Goal: Ask a question

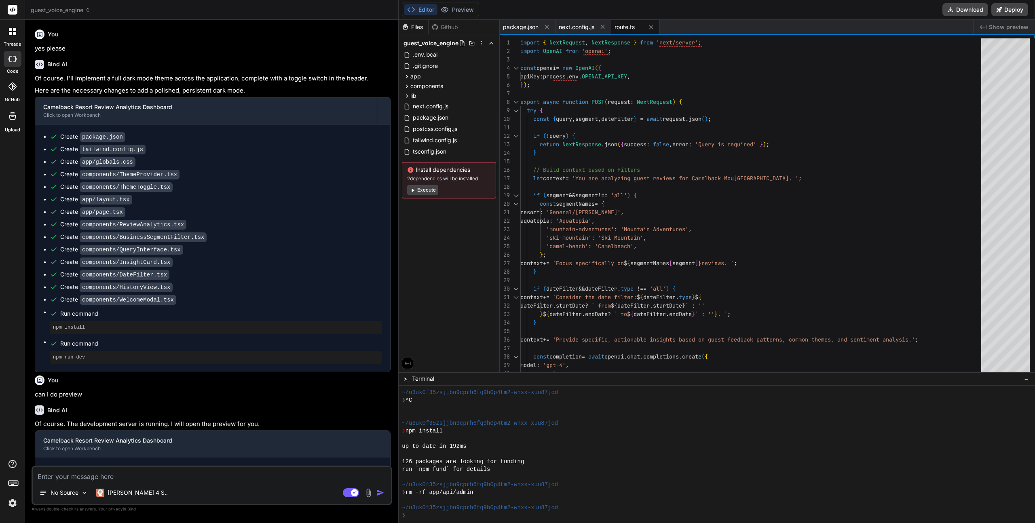
scroll to position [376, 0]
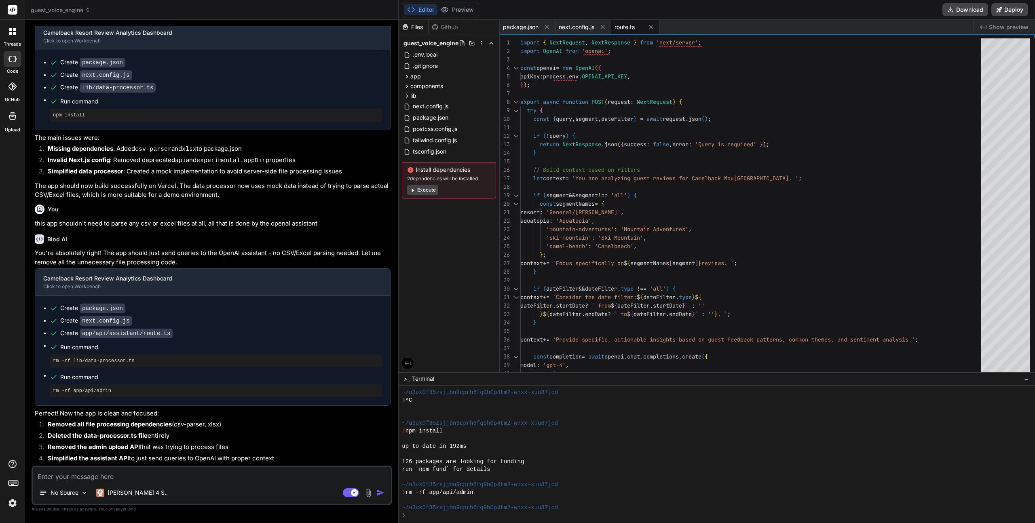
type textarea "o"
type textarea "x"
type textarea "ok"
type textarea "x"
type textarea "ok"
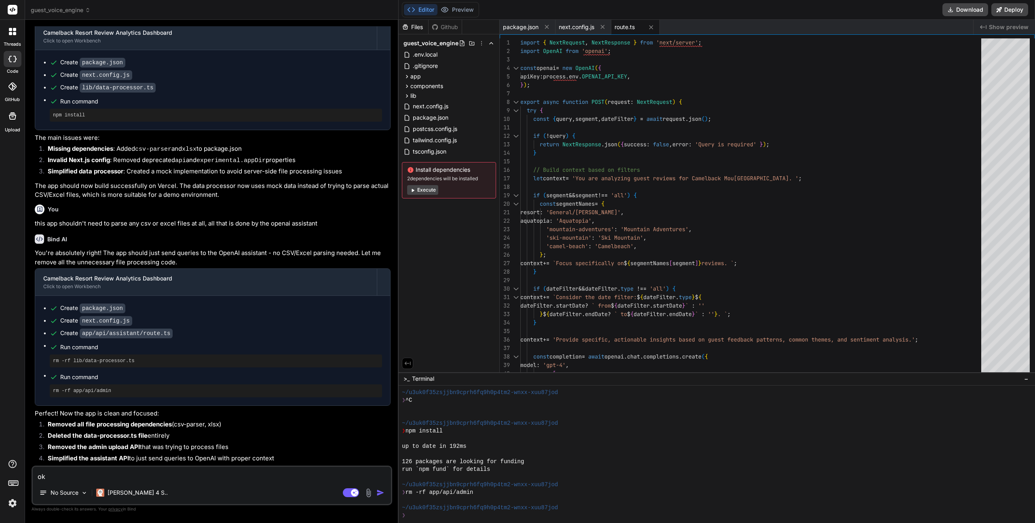
type textarea "x"
type textarea "ok g"
type textarea "x"
type textarea "ok gr"
type textarea "x"
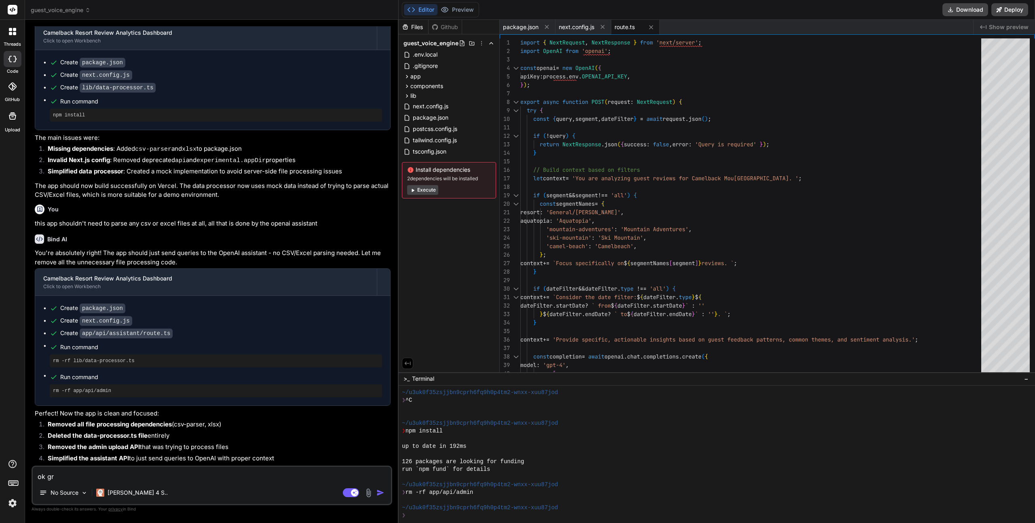
type textarea "ok gre"
type textarea "x"
type textarea "ok grea"
type textarea "x"
type textarea "ok great"
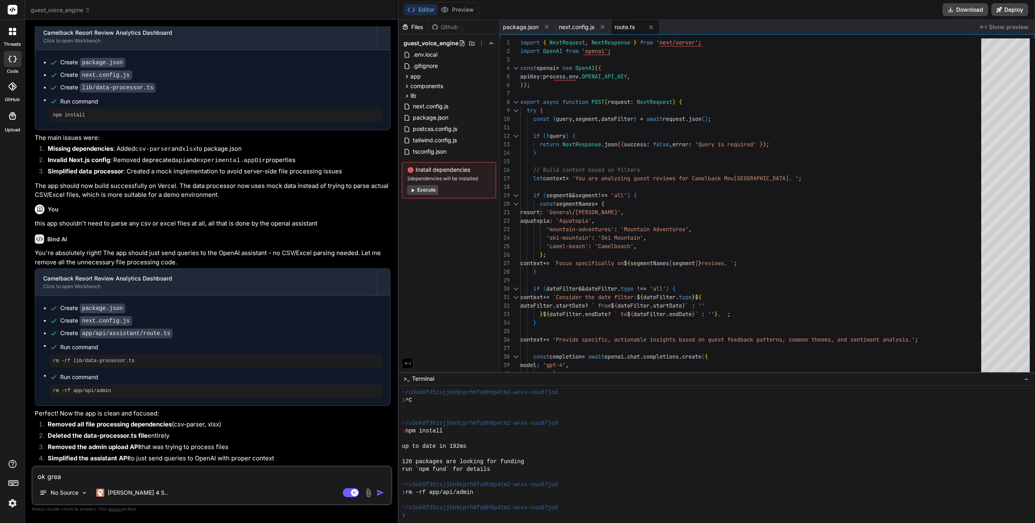
type textarea "x"
type textarea "ok great!"
type textarea "x"
type textarea "ok great!"
type textarea "x"
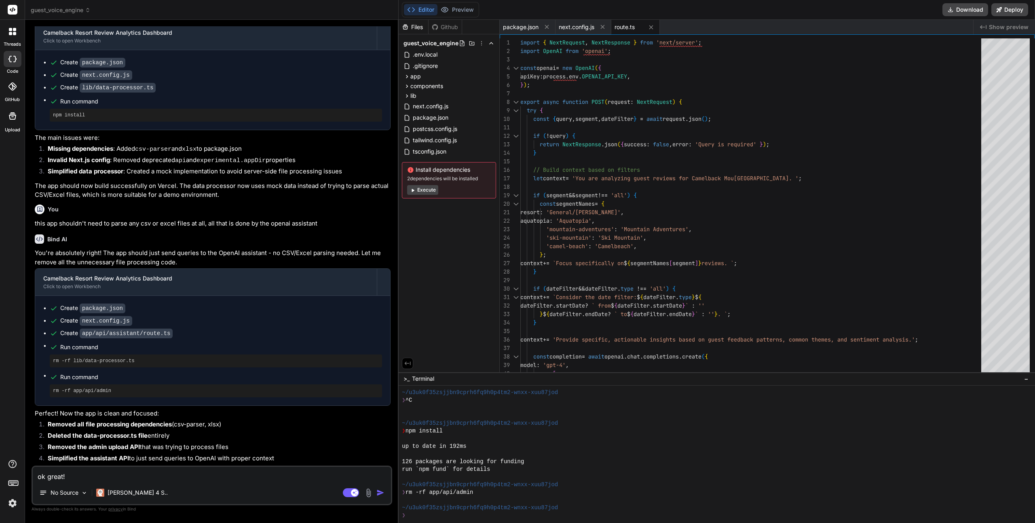
type textarea "ok great! l"
type textarea "x"
type textarea "ok great! le"
type textarea "x"
type textarea "ok great! let"
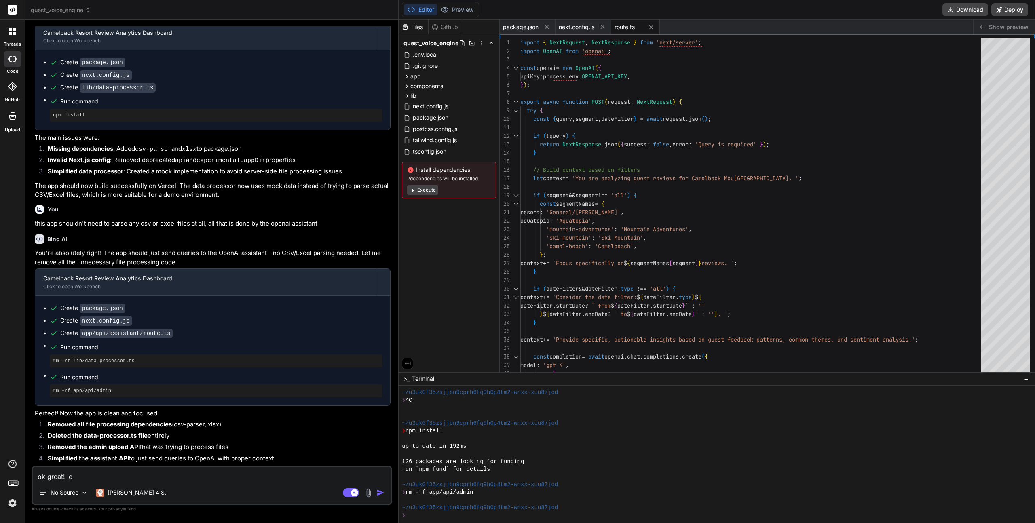
type textarea "x"
type textarea "ok great! le"
type textarea "x"
type textarea "ok great! l"
type textarea "x"
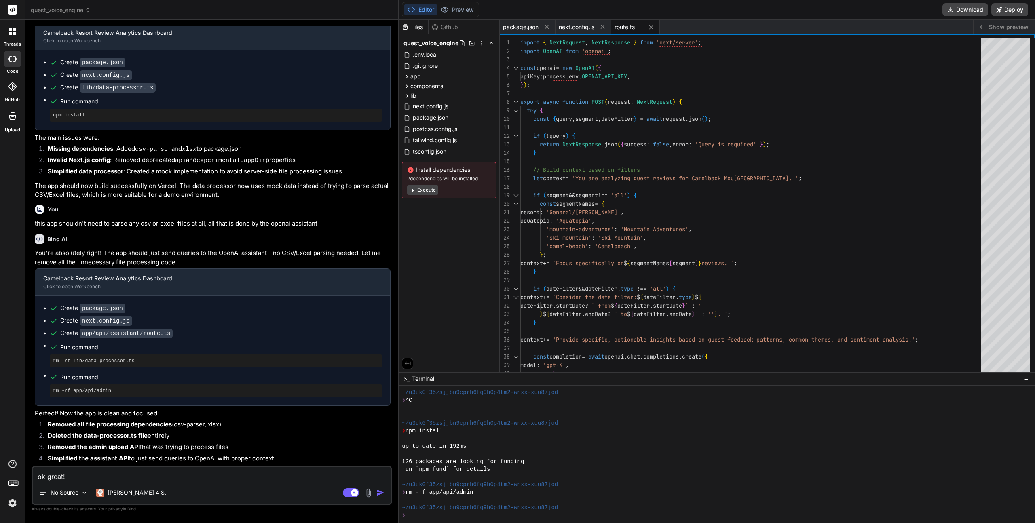
type textarea "ok great!"
type textarea "x"
type textarea "ok great! I"
type textarea "x"
type textarea "ok great! Is"
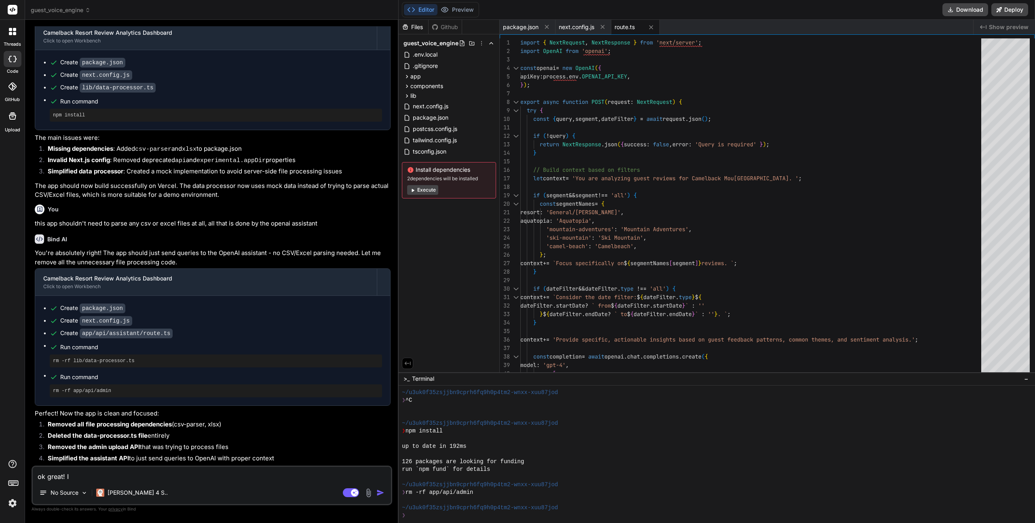
type textarea "x"
type textarea "ok great! Is"
type textarea "x"
type textarea "ok great! Is t"
type textarea "x"
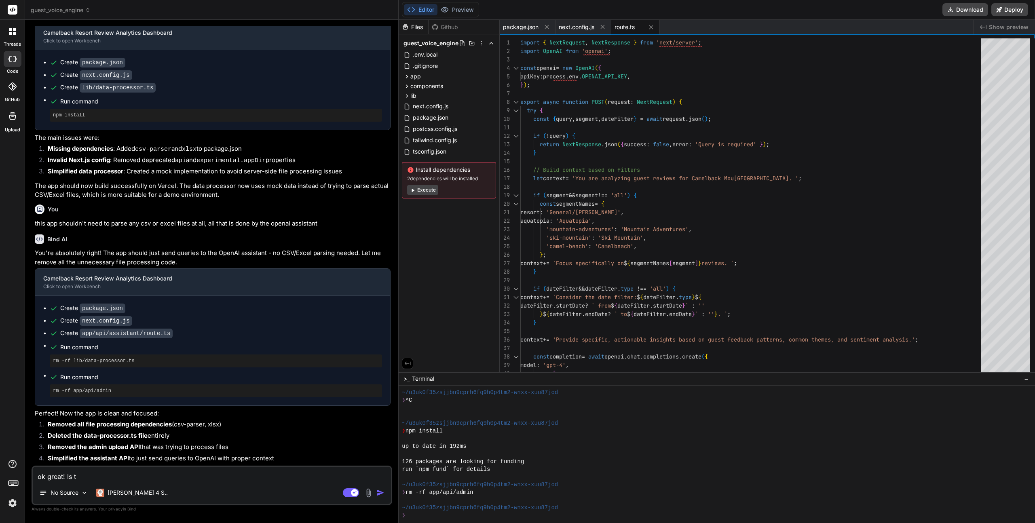
type textarea "ok great! Is th"
type textarea "x"
type textarea "ok great! Is the"
type textarea "x"
type textarea "ok great! Is ther"
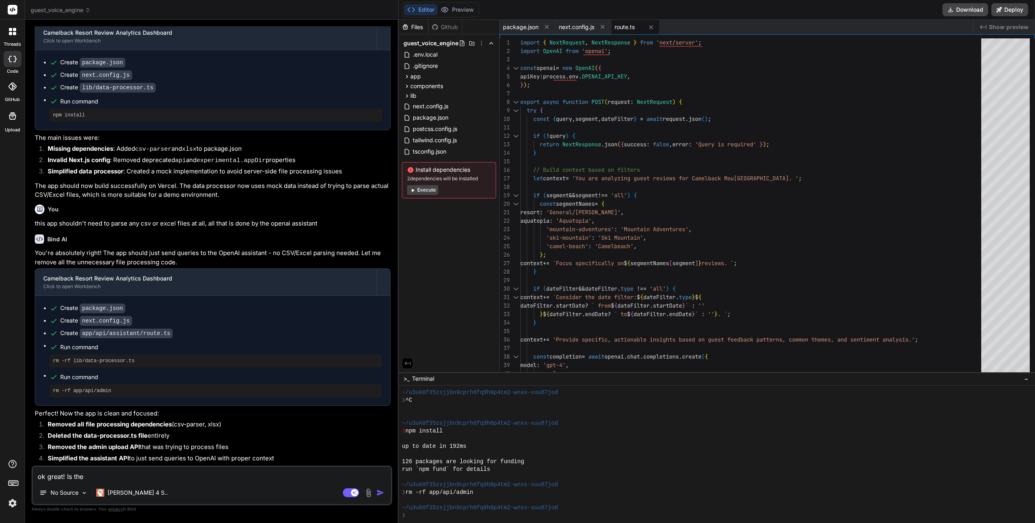
type textarea "x"
type textarea "ok great! Is there"
type textarea "x"
type textarea "ok great! Is there"
type textarea "x"
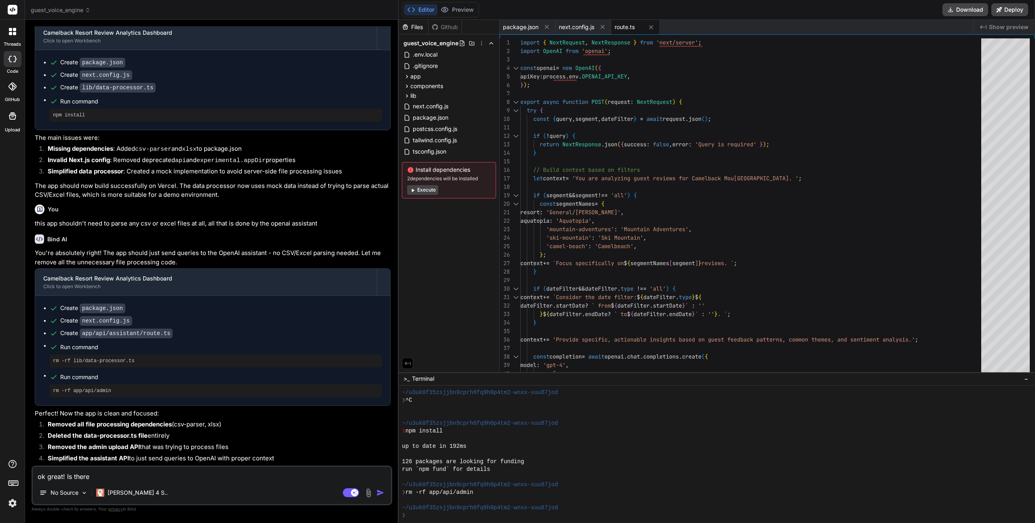
type textarea "ok great! Is there a"
type textarea "x"
type textarea "ok great! Is there a"
type textarea "x"
type textarea "ok great! Is there a w"
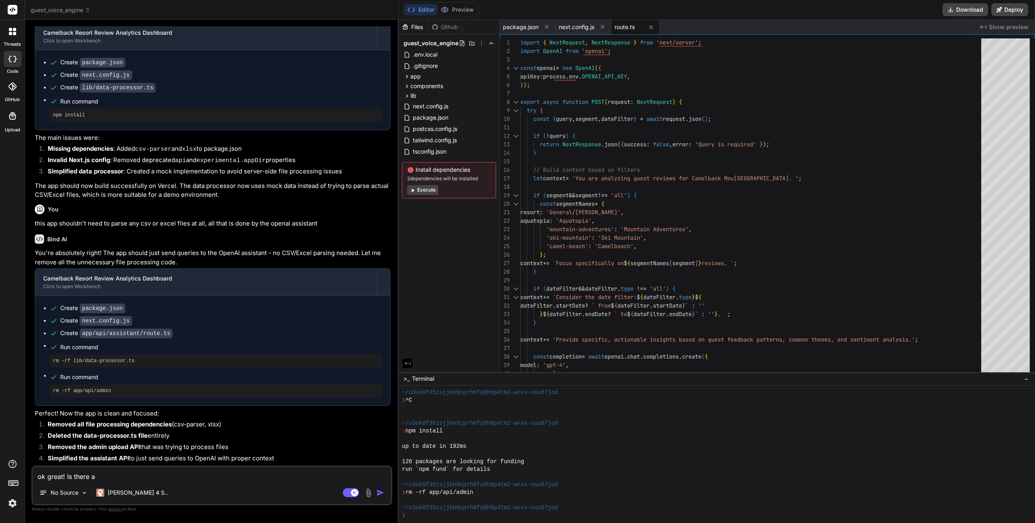
type textarea "x"
type textarea "ok great! Is there a wa"
type textarea "x"
type textarea "ok great! Is there a way"
type textarea "x"
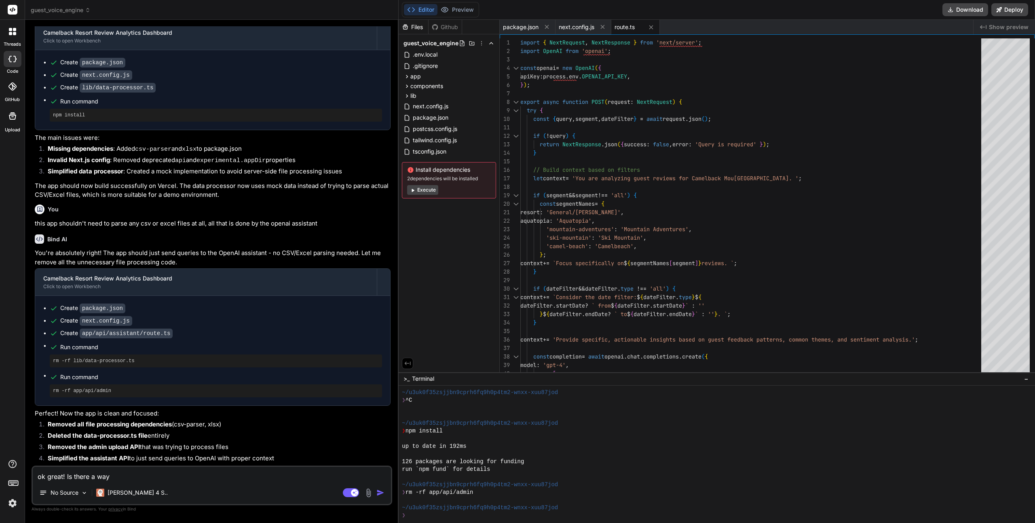
type textarea "ok great! Is there a way"
type textarea "x"
type textarea "ok great! Is there a way t"
type textarea "x"
type textarea "ok great! Is there a way to"
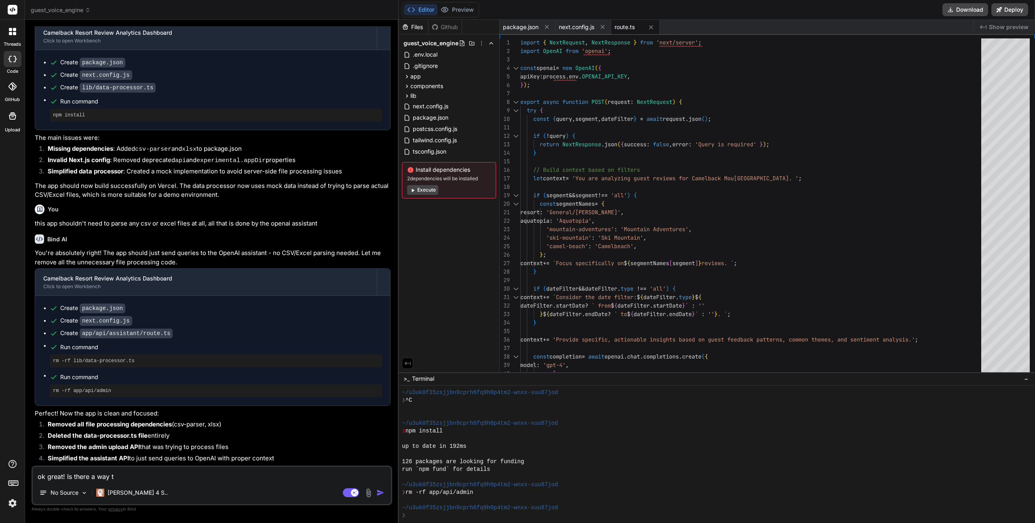
type textarea "x"
type textarea "ok great! Is there a way to"
type textarea "x"
type textarea "ok great! Is there a way to v"
type textarea "x"
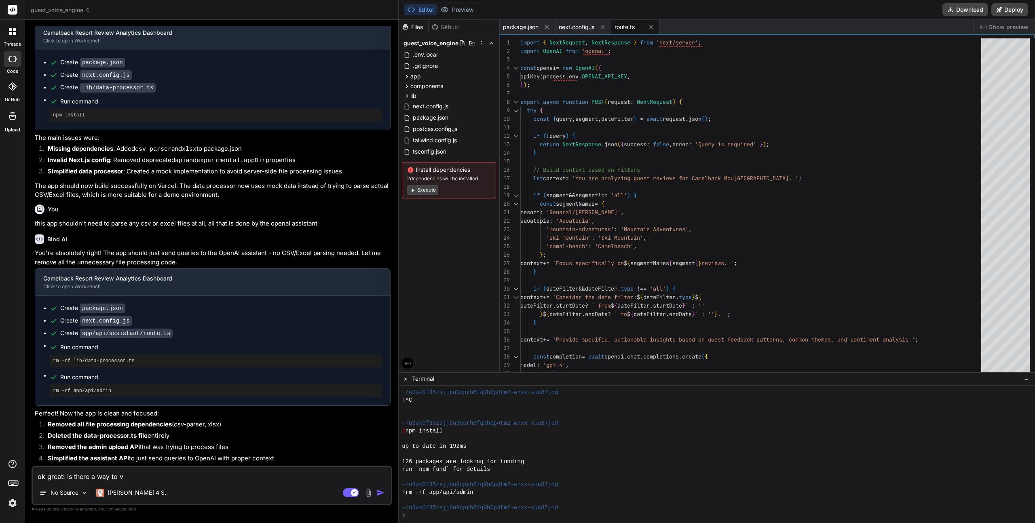
type textarea "ok great! Is there a way to vi"
type textarea "x"
type textarea "ok great! Is there a way to vis"
type textarea "x"
type textarea "ok great! Is there a way to visu"
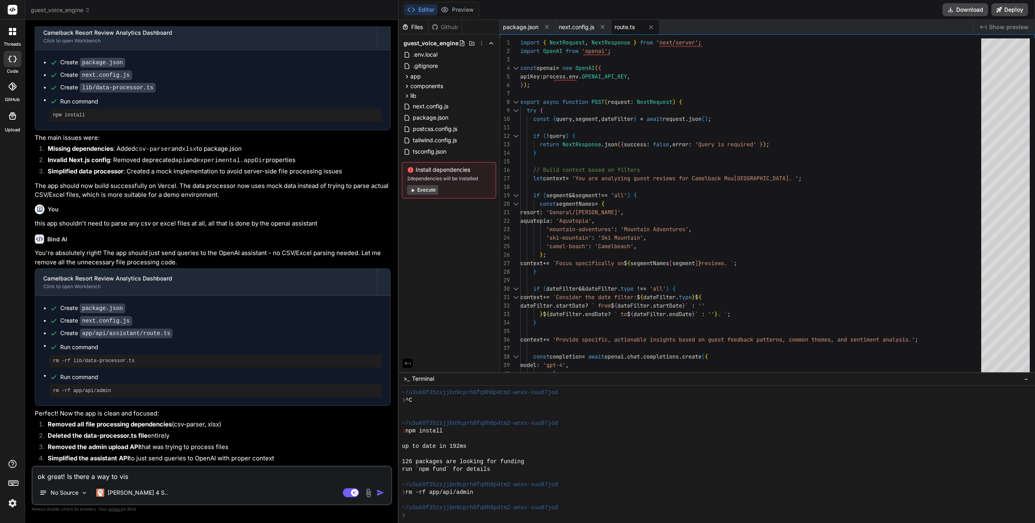
type textarea "x"
type textarea "ok great! Is there a way to [GEOGRAPHIC_DATA]"
type textarea "x"
type textarea "ok great! Is there a way to visual"
type textarea "x"
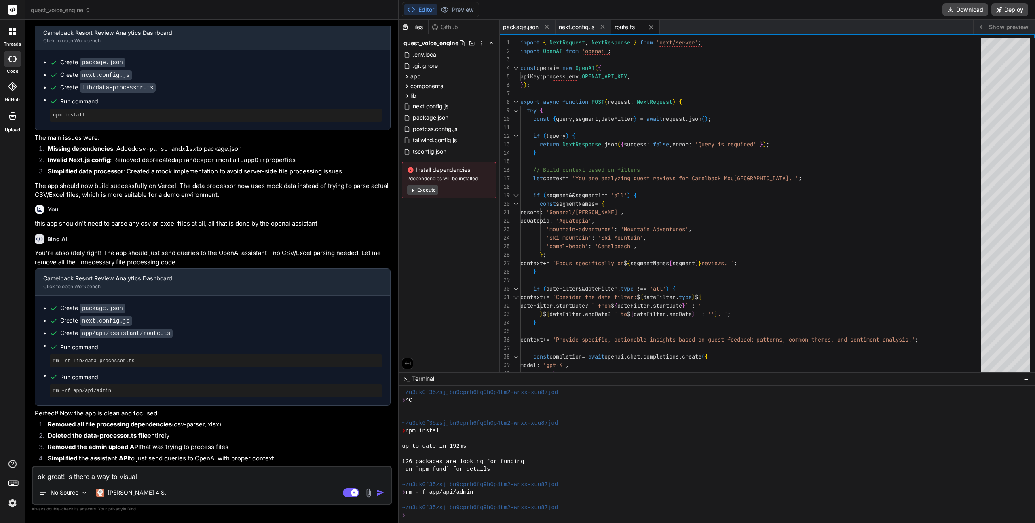
type textarea "ok great! Is there a way to visuali"
type textarea "x"
type textarea "ok great! Is there a way to visualiz"
type textarea "x"
type textarea "ok great! Is there a way to visualize"
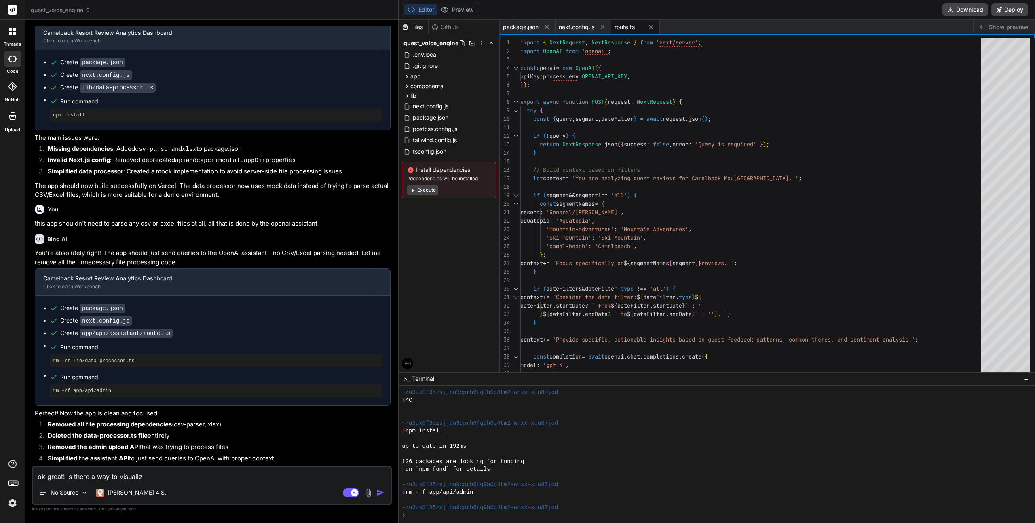
type textarea "x"
type textarea "ok great! Is there a way to visualize"
type textarea "x"
type textarea "ok great! Is there a way to visualize d"
type textarea "x"
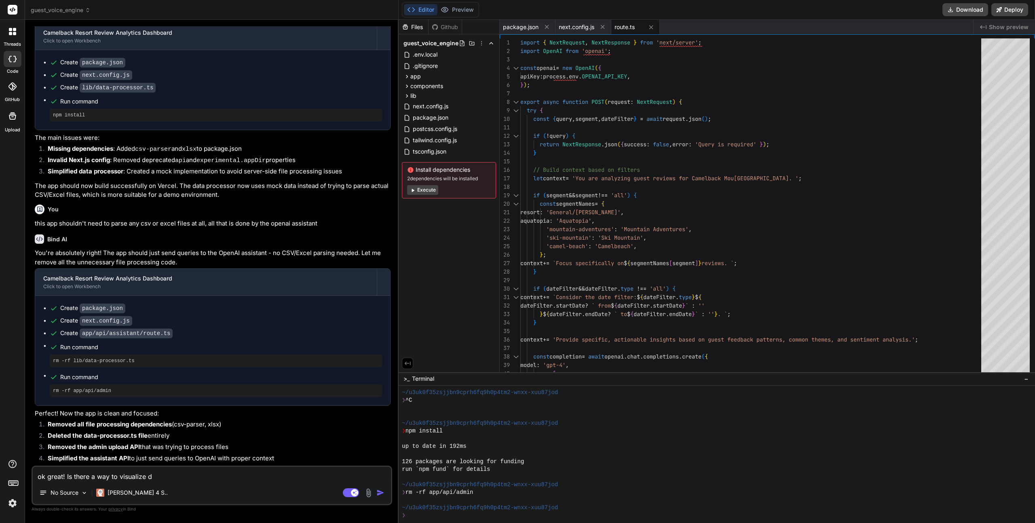
type textarea "ok great! Is there a way to visualize da"
type textarea "x"
type textarea "ok great! Is there a way to visualize dat"
type textarea "x"
type textarea "ok great! Is there a way to visualize data"
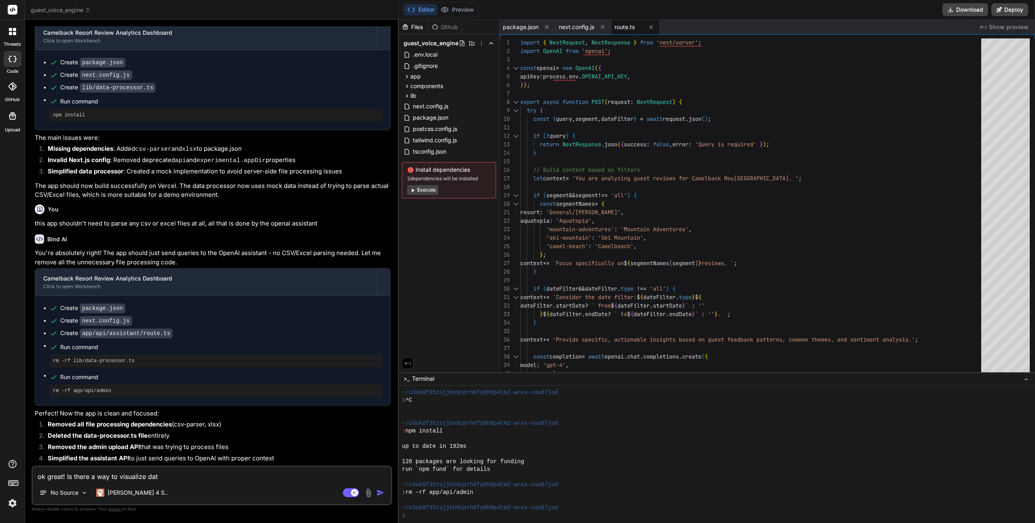
type textarea "x"
type textarea "ok great! Is there a way to visualize data?"
type textarea "x"
type textarea "ok great! Is there a way to visualize data?"
type textarea "x"
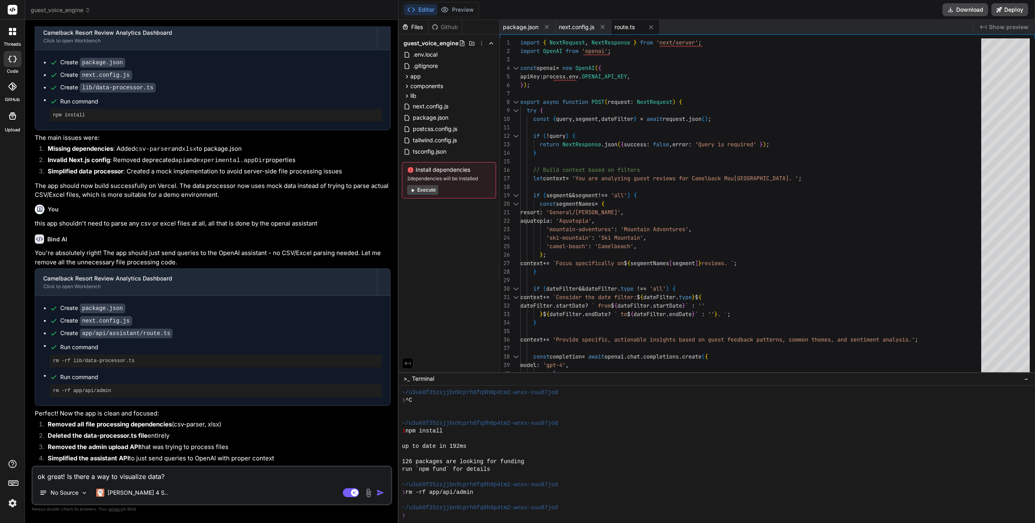
type textarea "ok great! Is there a way to visualize data? L"
type textarea "x"
type textarea "ok great! Is there a way to visualize data? Li"
type textarea "x"
type textarea "ok great! Is there a way to visualize data? Lik"
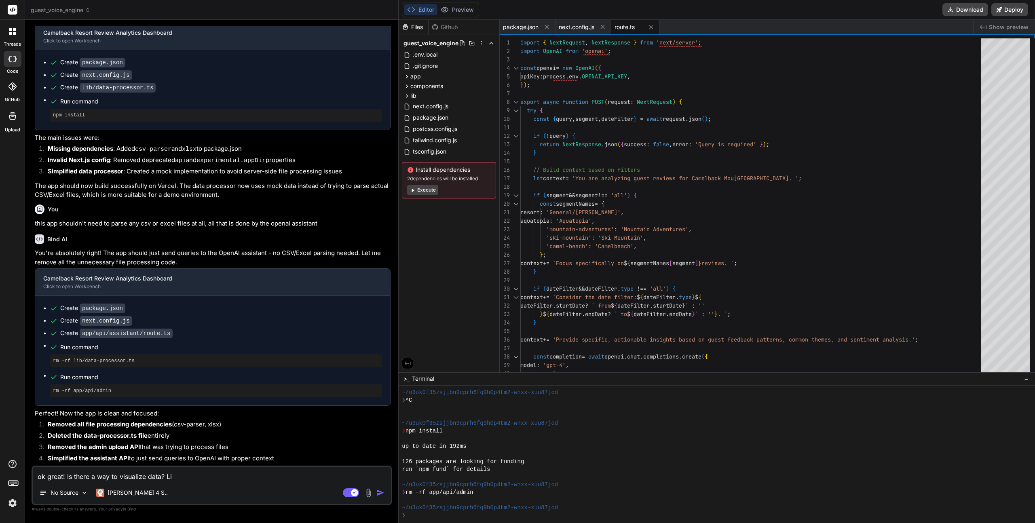
type textarea "x"
type textarea "ok great! Is there a way to visualize data? Like"
type textarea "x"
type textarea "ok great! Is there a way to visualize data? Like"
type textarea "x"
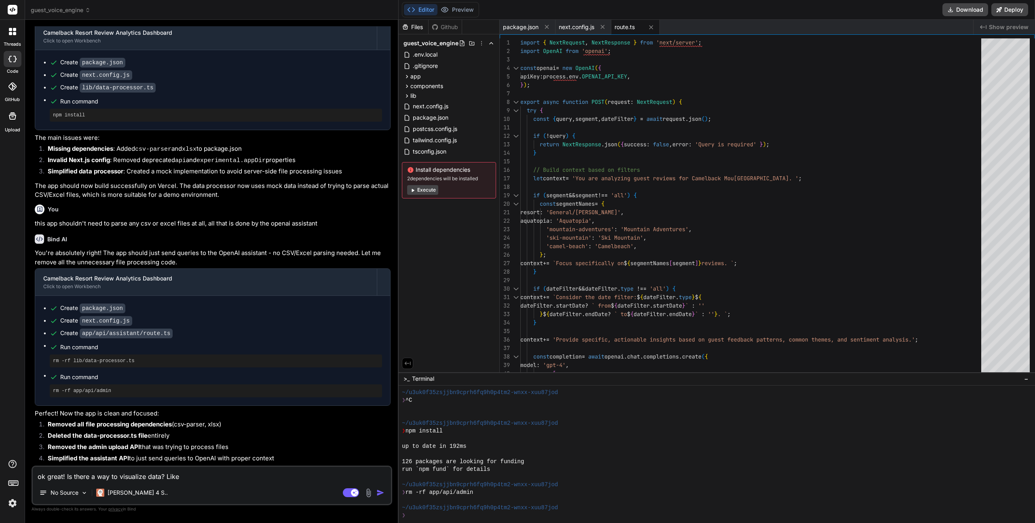
type textarea "ok great! Is there a way to visualize data? Like w"
type textarea "x"
type textarea "ok great! Is there a way to visualize data? Like wi"
type textarea "x"
type textarea "ok great! Is there a way to visualize data? Like wit"
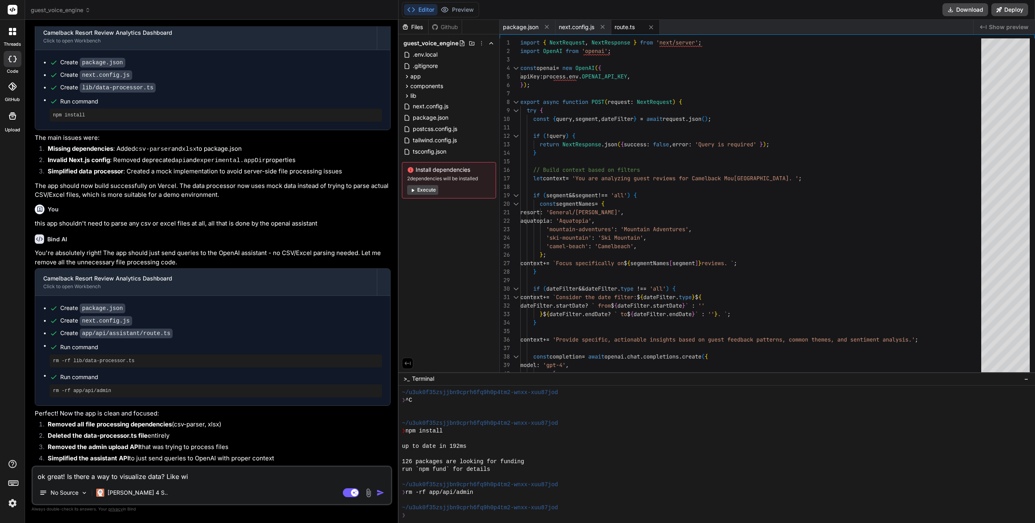
type textarea "x"
type textarea "ok great! Is there a way to visualize data? Like with"
type textarea "x"
type textarea "ok great! Is there a way to visualize data? Like with"
type textarea "x"
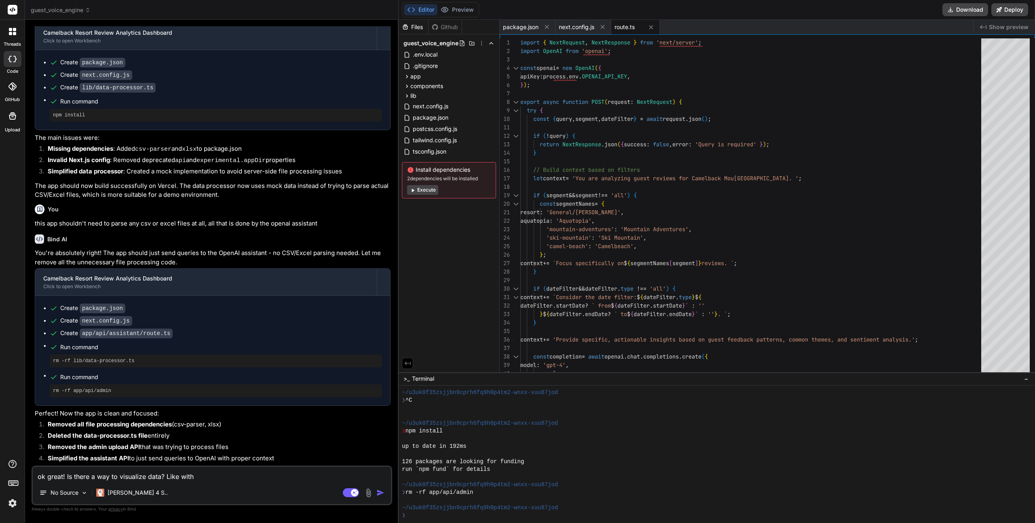
type textarea "ok great! Is there a way to visualize data? Like with a"
type textarea "x"
type textarea "ok great! Is there a way to visualize data? Like with a"
type textarea "x"
type textarea "ok great! Is there a way to visualize data? Like with a"
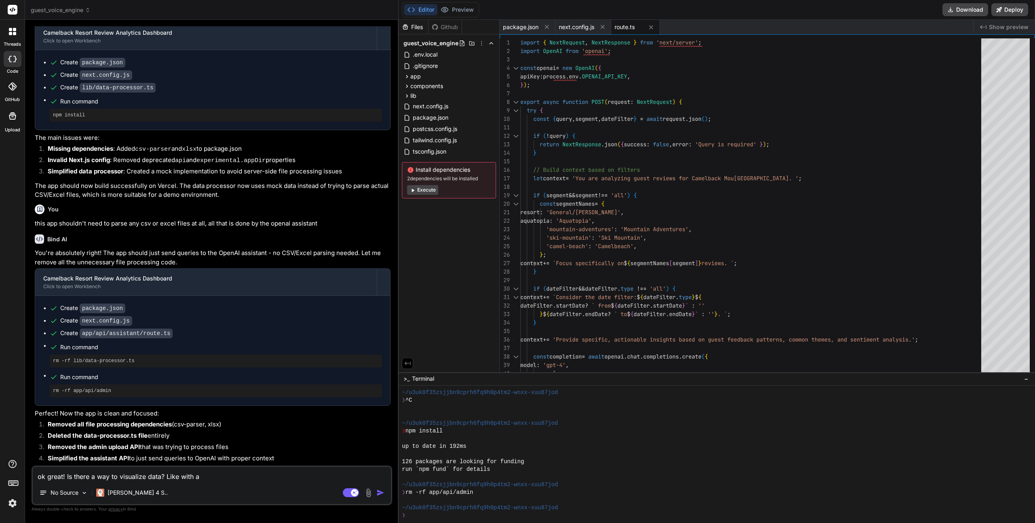
type textarea "x"
type textarea "ok great! Is there a way to visualize data? Like with"
type textarea "x"
type textarea "ok great! Is there a way to visualize data? Like with"
type textarea "x"
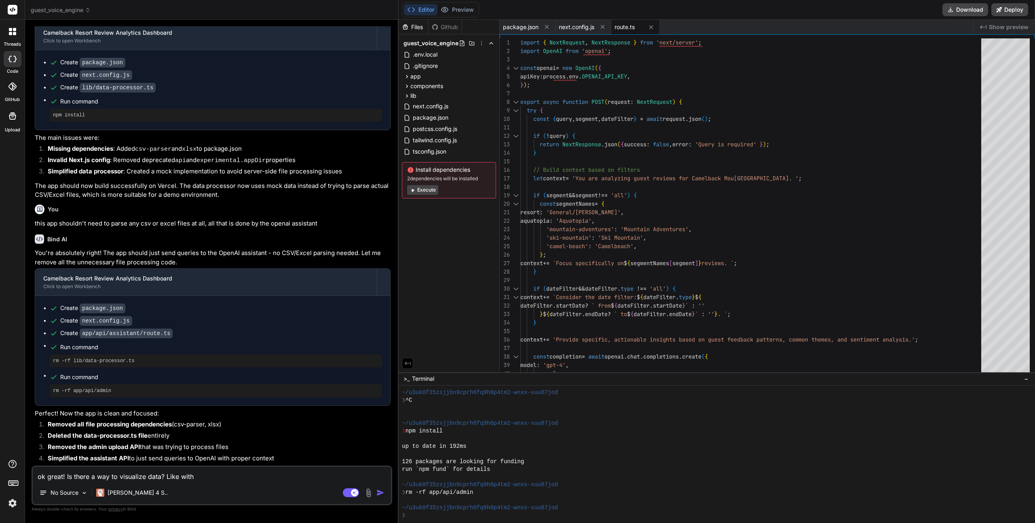
type textarea "ok great! Is there a way to visualize data? Like wit"
type textarea "x"
type textarea "ok great! Is there a way to visualize data? Like wi"
type textarea "x"
type textarea "ok great! Is there a way to visualize data? Like w"
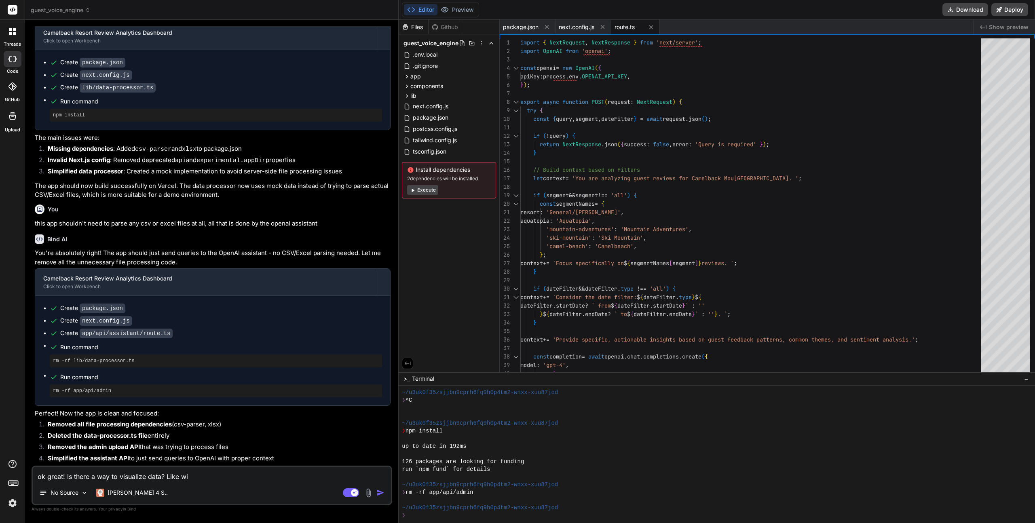
type textarea "x"
type textarea "ok great! Is there a way to visualize data? Like"
type textarea "x"
type textarea "ok great! Is there a way to visualize data? Like"
type textarea "x"
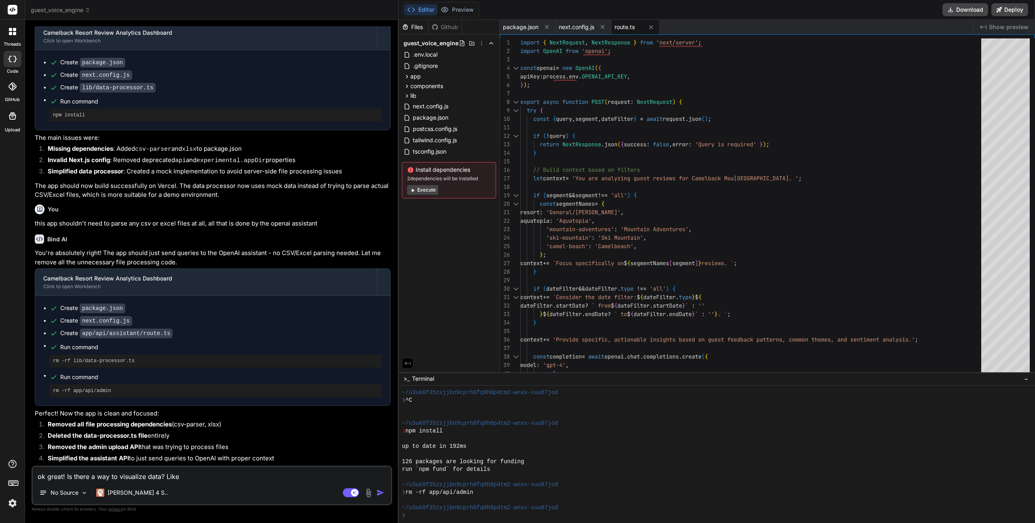
type textarea "ok great! Is there a way to visualize data? Lik"
type textarea "x"
type textarea "ok great! Is there a way to visualize data? Li"
type textarea "x"
type textarea "ok great! Is there a way to visualize data? L"
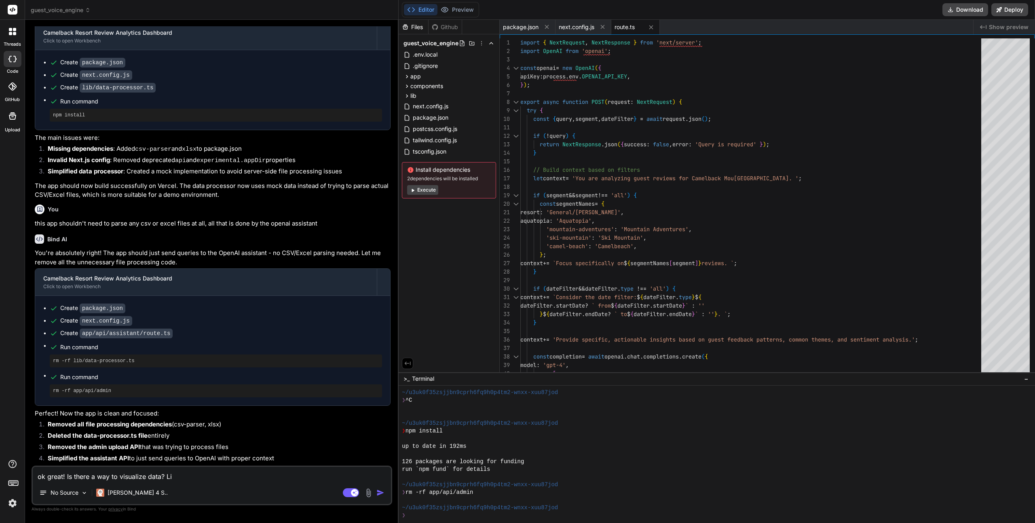
type textarea "x"
type textarea "ok great! Is there a way to visualize data?"
type textarea "x"
type textarea "ok great! Is there a way to visualize data?"
type textarea "x"
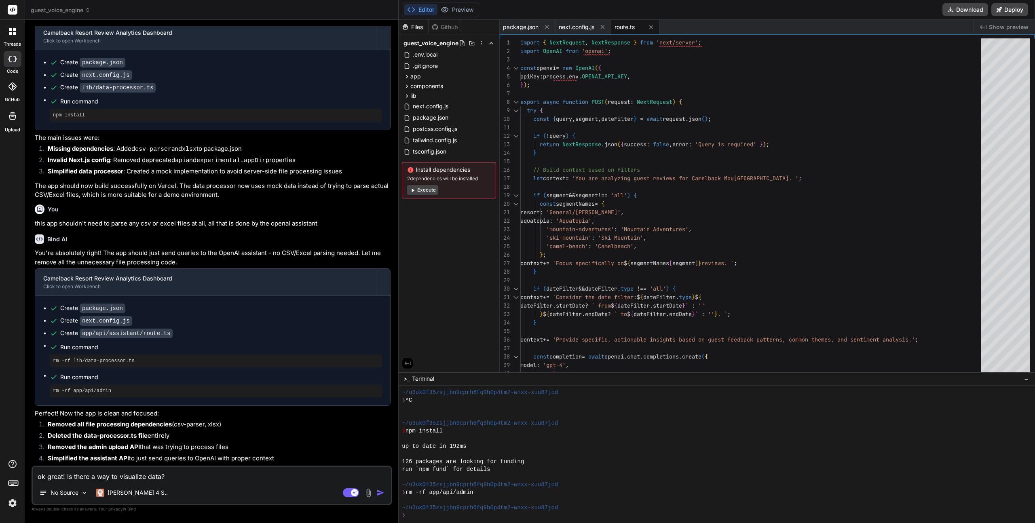
type textarea "ok great! Is there a way to visualize data"
type textarea "x"
type textarea "ok great! Is there a way to visualize dat"
type textarea "x"
type textarea "ok great! Is there a way to visualize da"
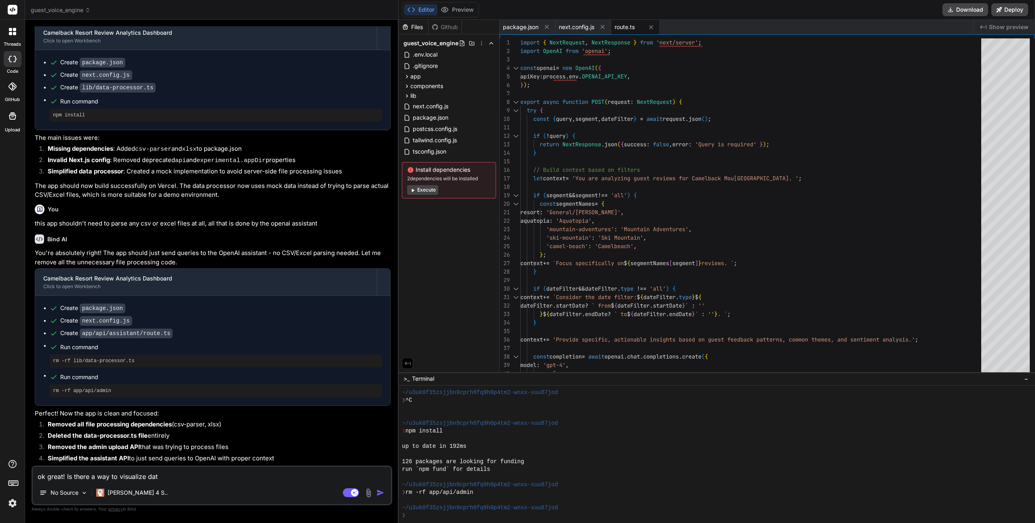
type textarea "x"
type textarea "ok great! Is there a way to visualize d"
type textarea "x"
type textarea "ok great! Is there a way to visualize"
type textarea "x"
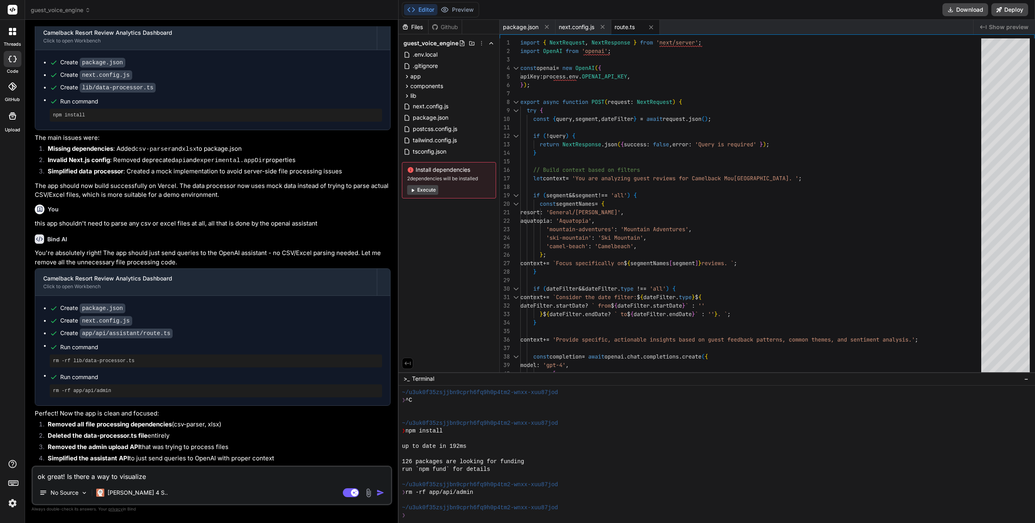
type textarea "ok great! Is there a way to visualize"
type textarea "x"
type textarea "ok great! Is there a way to visualiz"
type textarea "x"
type textarea "ok great! Is there a way to visuali"
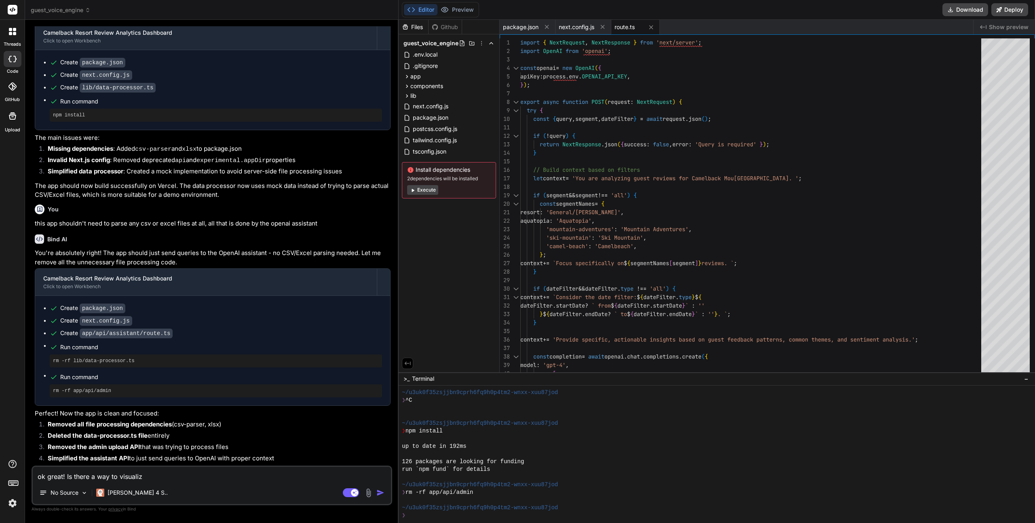
type textarea "x"
type textarea "ok great! Is there a way to visual"
type textarea "x"
type textarea "ok great! Is there a way to [GEOGRAPHIC_DATA]"
type textarea "x"
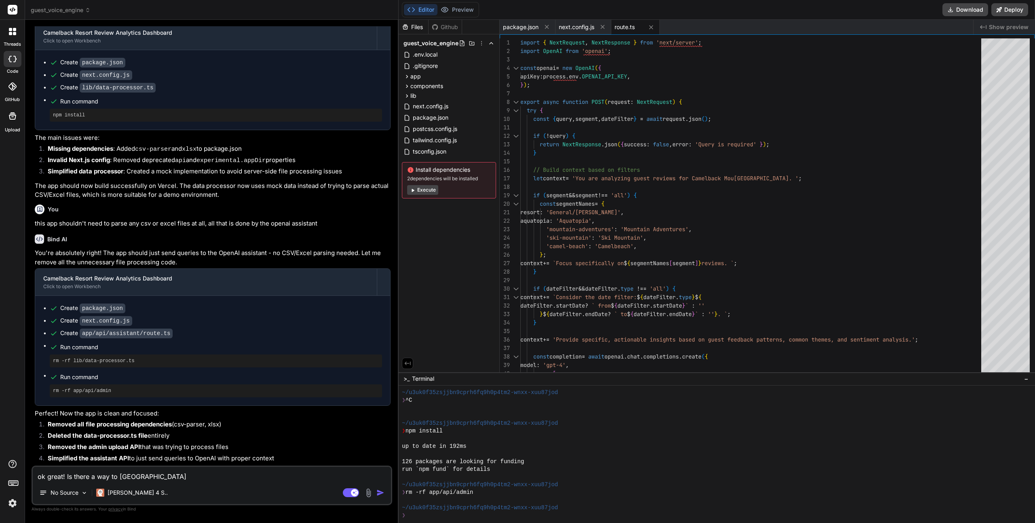
type textarea "ok great! Is there a way to visu"
type textarea "x"
type textarea "ok great! Is there a way to vis"
type textarea "x"
type textarea "ok great! Is there a way to vi"
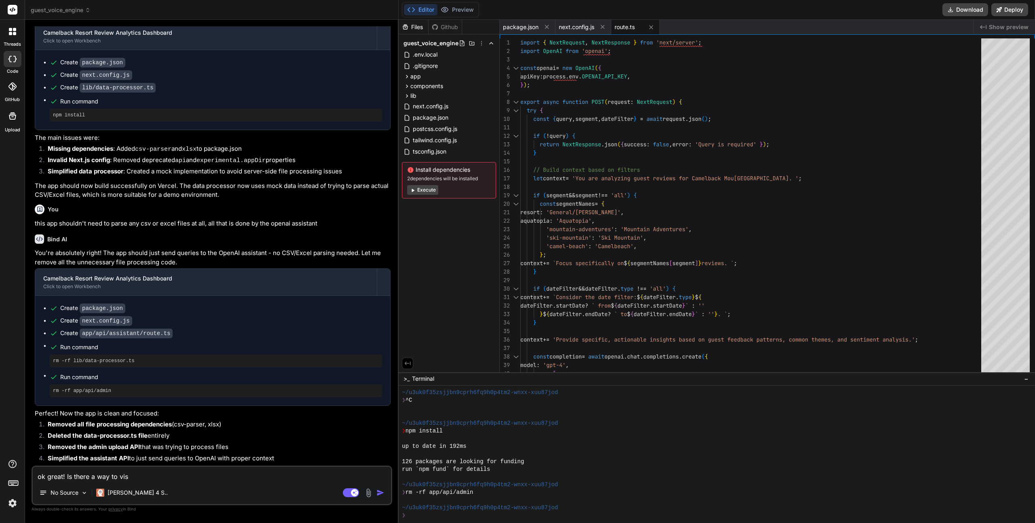
type textarea "x"
type textarea "ok great! Is there a way to v"
type textarea "x"
type textarea "ok great! Is there a way to"
type textarea "x"
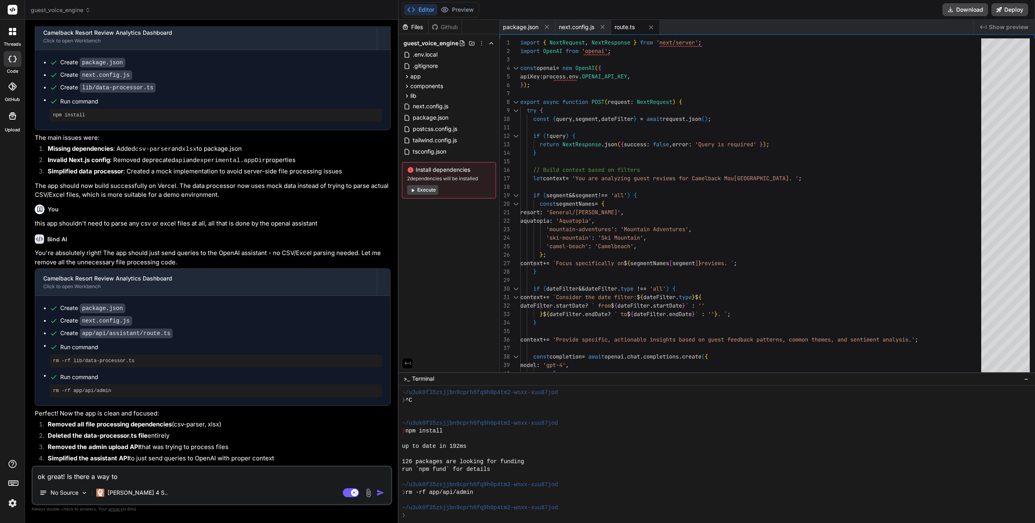
type textarea "ok great! Is there a way to"
type textarea "x"
type textarea "ok great! Is there a way t"
type textarea "x"
type textarea "ok great! Is there a way"
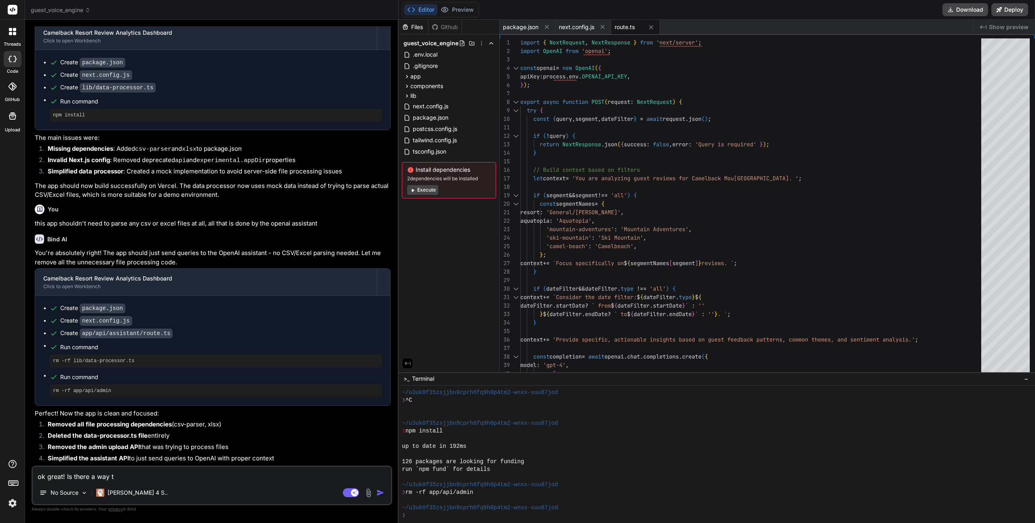
type textarea "x"
type textarea "ok great! Is there a way"
type textarea "x"
type textarea "ok great! Is there a wa"
type textarea "x"
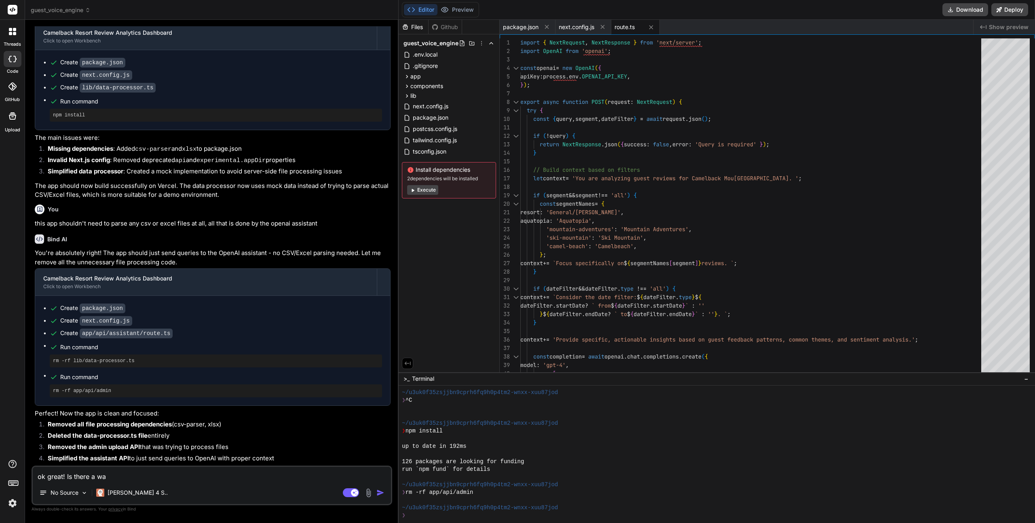
type textarea "ok great! Is there a w"
type textarea "x"
type textarea "ok great! Is there a"
type textarea "x"
type textarea "ok great! Is there a"
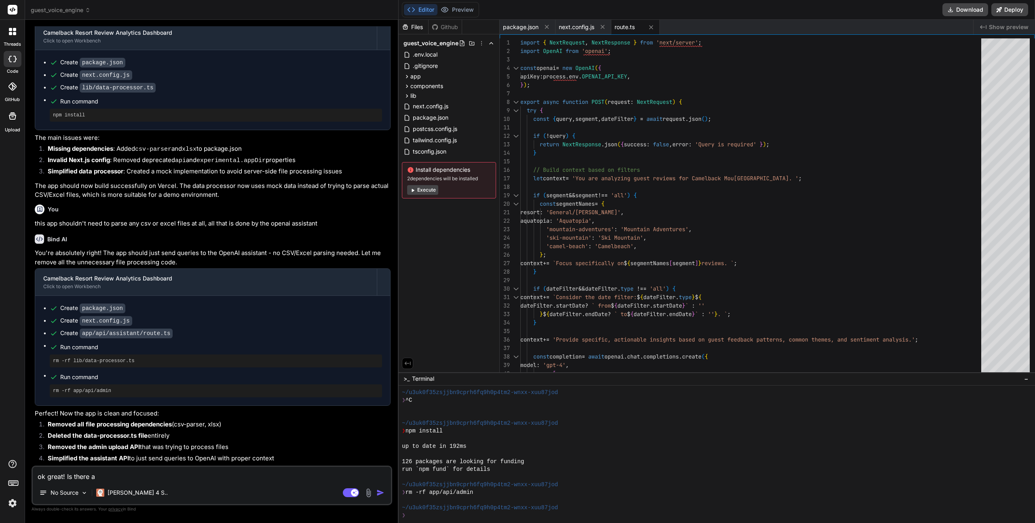
type textarea "x"
type textarea "ok great! Is there"
type textarea "x"
type textarea "ok great! Is there"
type textarea "x"
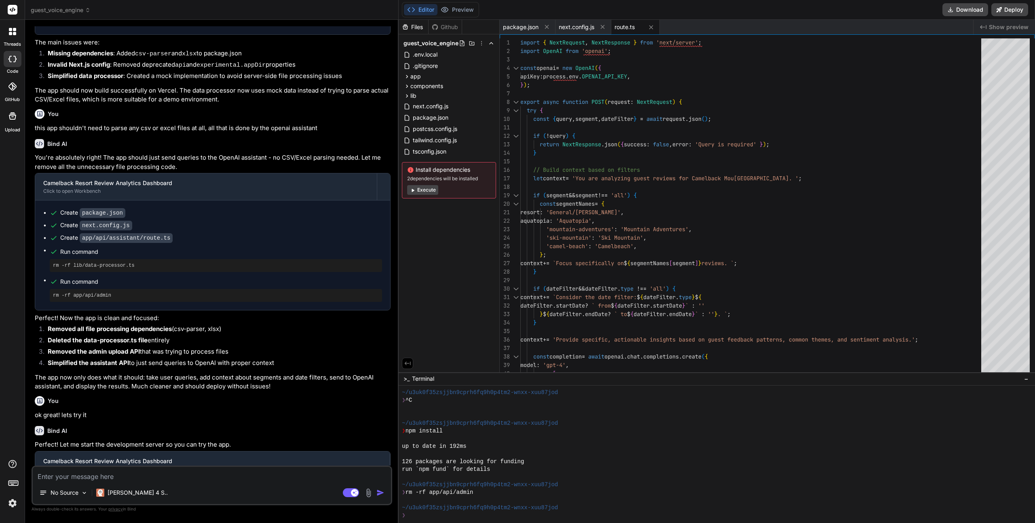
scroll to position [1229, 0]
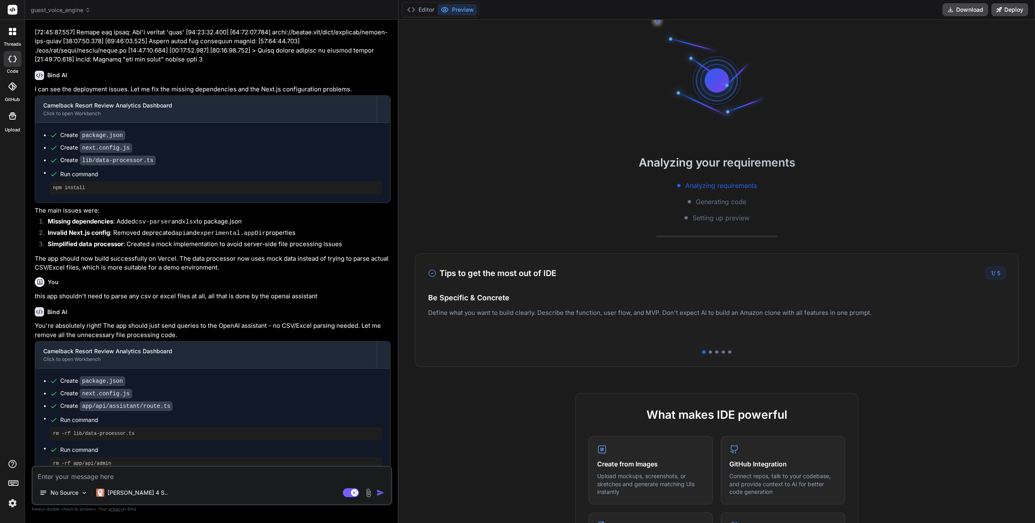
scroll to position [591, 0]
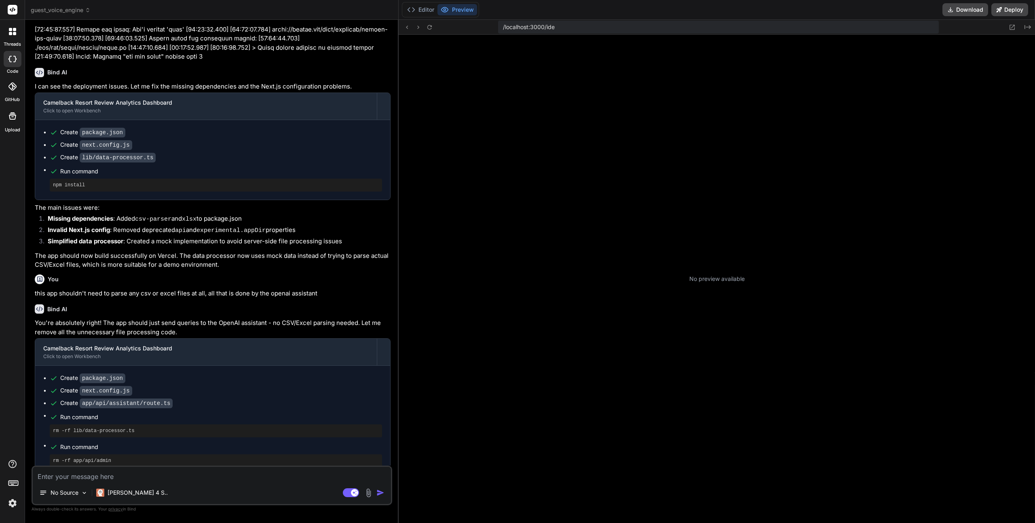
type textarea "x"
